Goal: Task Accomplishment & Management: Complete application form

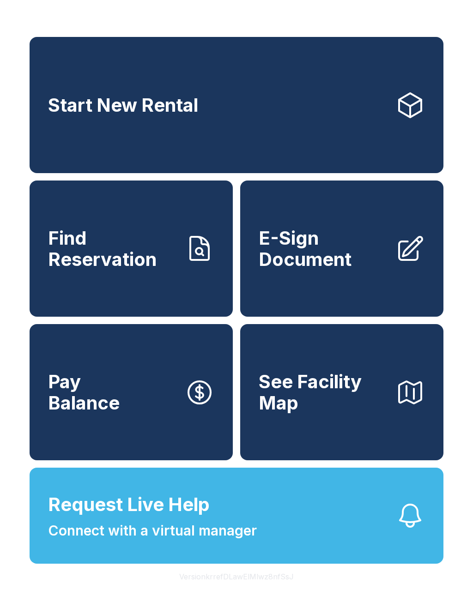
click at [336, 126] on link "Start New Rental" at bounding box center [237, 105] width 414 height 136
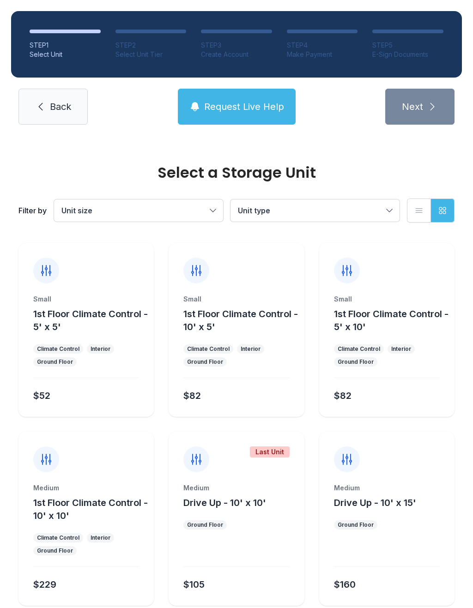
click at [96, 341] on div "Small 1st Floor Climate Control - 5' x 5' Climate Control Interior Ground Floor…" at bounding box center [85, 356] width 135 height 122
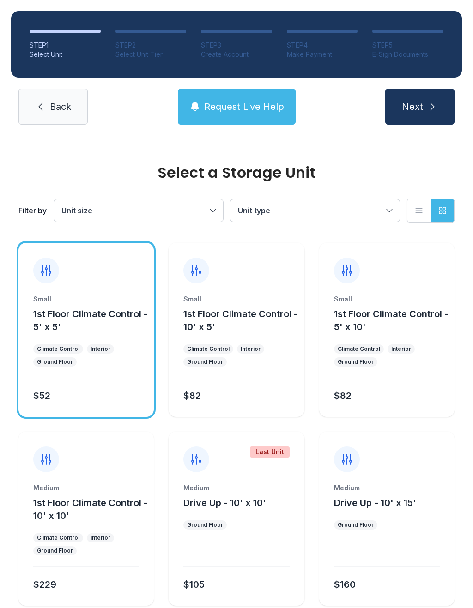
click at [106, 358] on ul "Climate Control Interior Ground Floor" at bounding box center [86, 355] width 106 height 22
click at [117, 386] on div "$52" at bounding box center [84, 393] width 109 height 17
click at [422, 114] on button "Next" at bounding box center [419, 107] width 69 height 36
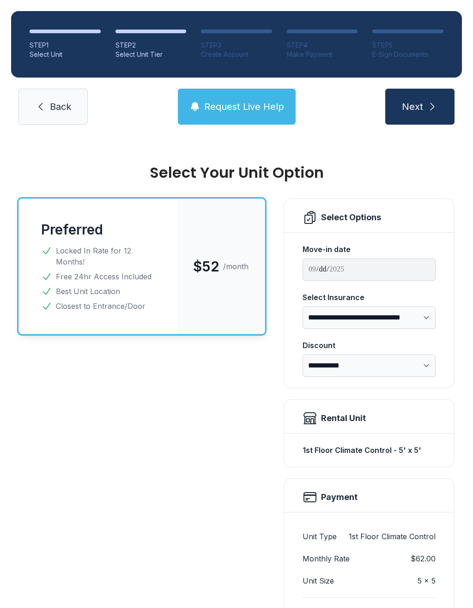
click at [61, 111] on span "Back" at bounding box center [60, 106] width 21 height 13
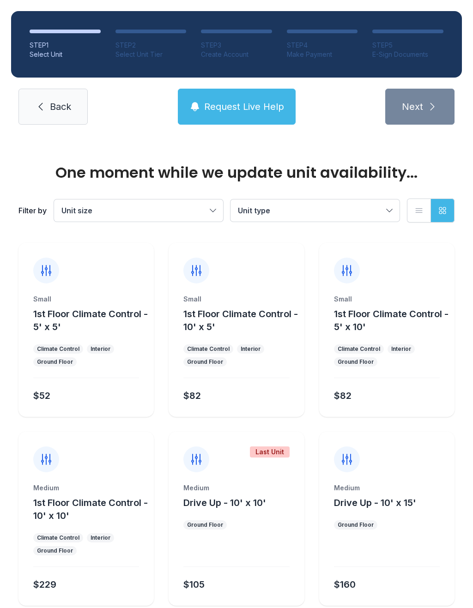
click at [58, 108] on span "Back" at bounding box center [60, 106] width 21 height 13
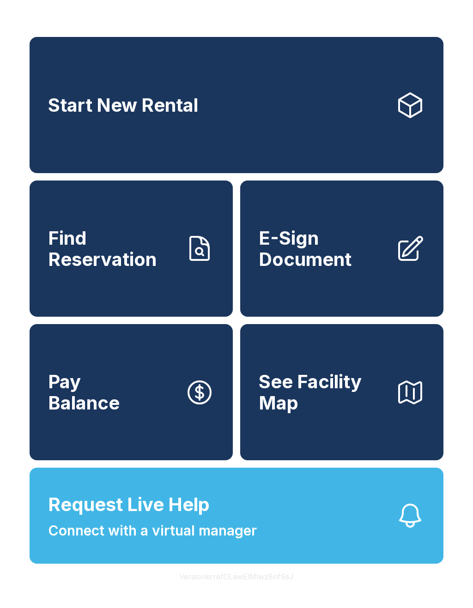
click at [374, 293] on link "E-Sign Document" at bounding box center [341, 249] width 203 height 136
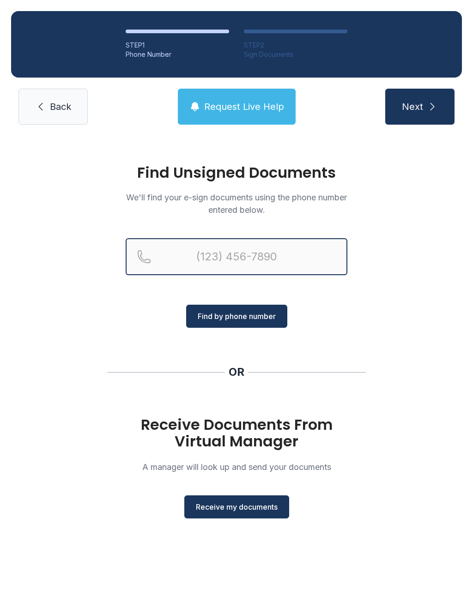
click at [290, 259] on input "Reservation phone number" at bounding box center [237, 256] width 222 height 37
type input "[PHONE_NUMBER]"
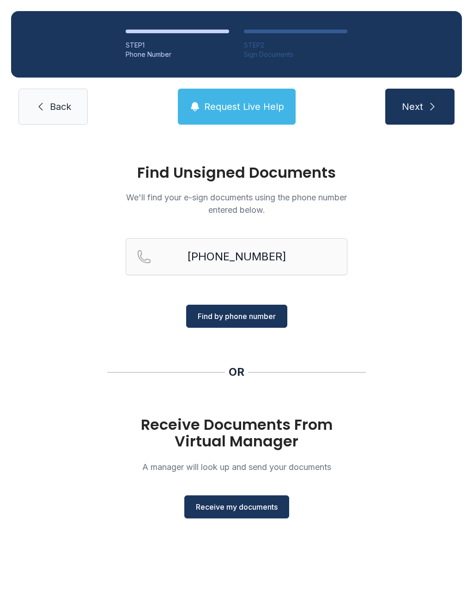
click at [259, 313] on span "Find by phone number" at bounding box center [237, 316] width 78 height 11
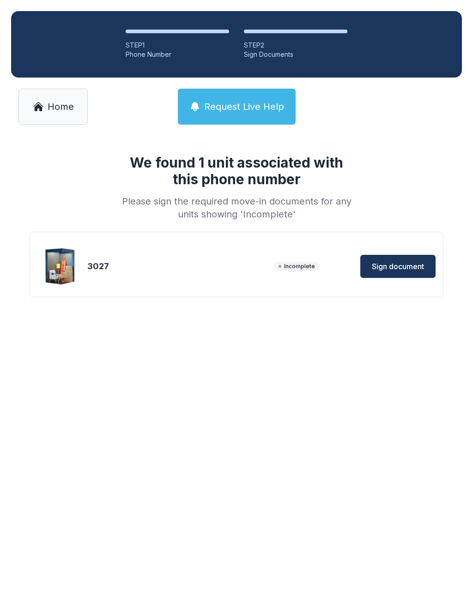
click at [397, 270] on span "Sign document" at bounding box center [398, 266] width 52 height 11
